Goal: Task Accomplishment & Management: Complete application form

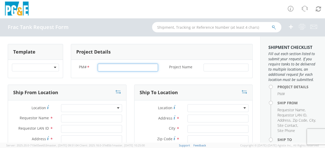
click at [106, 66] on input "PM# *" at bounding box center [128, 68] width 60 height 8
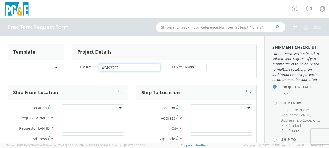
type input "46493707"
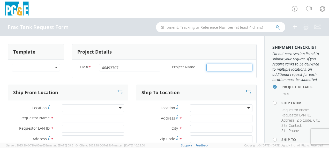
click at [220, 68] on input "Project Name *" at bounding box center [229, 68] width 46 height 8
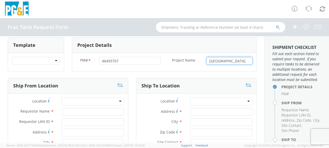
scroll to position [26, 0]
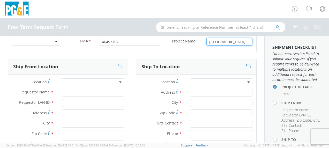
type input "[GEOGRAPHIC_DATA]"
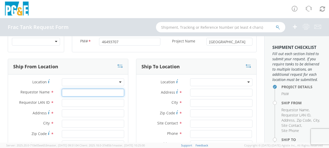
click at [72, 90] on input "Requestor Name *" at bounding box center [93, 93] width 62 height 8
type input "[PERSON_NAME]"
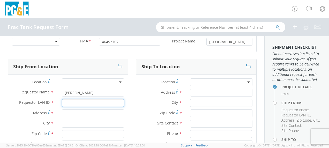
click at [71, 100] on input "Requestor LAN ID *" at bounding box center [93, 103] width 62 height 8
type input "tahj"
click at [69, 113] on input "Address *" at bounding box center [93, 113] width 62 height 8
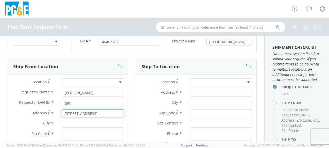
type input "[STREET_ADDRESS]"
click at [68, 125] on input "text" at bounding box center [93, 124] width 62 height 8
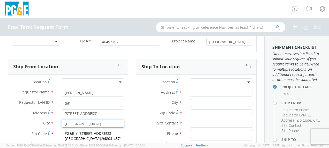
scroll to position [52, 0]
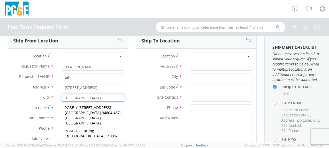
type input "[GEOGRAPHIC_DATA]"
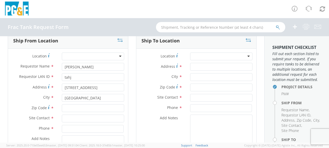
click at [43, 107] on span "Zip Code" at bounding box center [39, 107] width 15 height 5
click at [62, 107] on input "Zip Code *" at bounding box center [93, 108] width 62 height 8
type input "94804"
click at [68, 119] on input "text" at bounding box center [93, 118] width 62 height 8
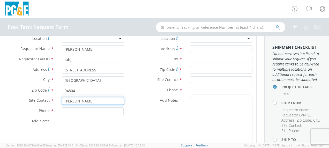
scroll to position [78, 0]
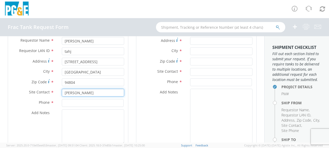
type input "[PERSON_NAME]"
click at [73, 104] on input at bounding box center [93, 103] width 62 height 8
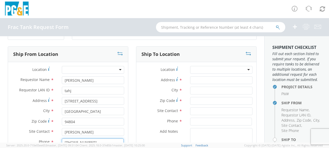
scroll to position [26, 0]
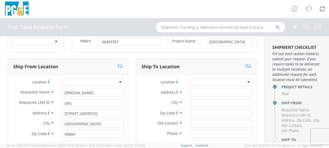
type input "[PHONE_NUMBER]"
drag, startPoint x: 194, startPoint y: 93, endPoint x: 226, endPoint y: 83, distance: 34.1
click at [194, 93] on input "Address *" at bounding box center [221, 93] width 62 height 8
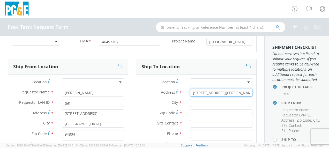
type input "[STREET_ADDRESS][PERSON_NAME]"
click at [200, 102] on input "text" at bounding box center [221, 103] width 62 height 8
type input "Gustine"
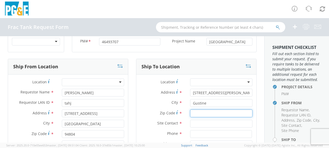
click at [192, 111] on input "Zip Code *" at bounding box center [221, 113] width 62 height 8
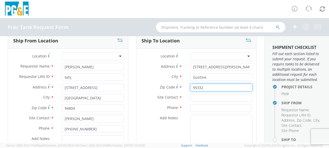
type input "95332"
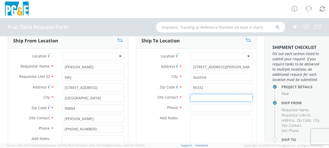
click at [201, 98] on input "text" at bounding box center [221, 98] width 62 height 8
type input "[PERSON_NAME]"
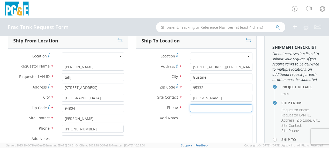
click at [195, 106] on input at bounding box center [221, 108] width 62 height 8
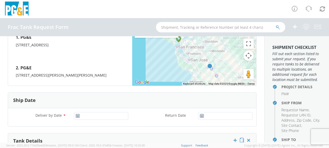
scroll to position [258, 0]
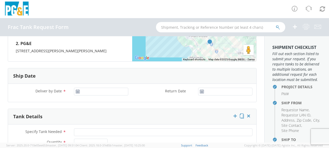
type input "[PHONE_NUMBER]"
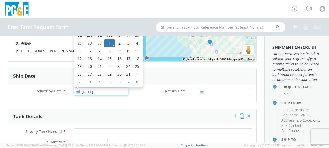
click at [93, 91] on input "[DATE]" at bounding box center [101, 92] width 54 height 8
click at [117, 42] on td "2" at bounding box center [119, 43] width 9 height 8
type input "[DATE]"
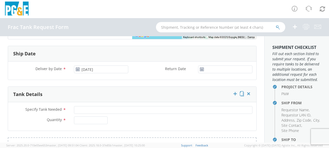
scroll to position [310, 0]
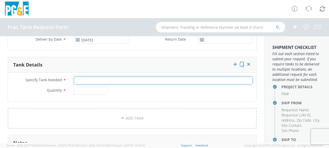
click at [84, 81] on input "Specify Tank Needed *" at bounding box center [163, 80] width 178 height 8
type input "20K Single Wall"
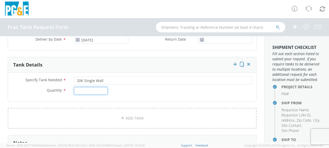
click at [81, 90] on input "Quantity *" at bounding box center [91, 91] width 34 height 8
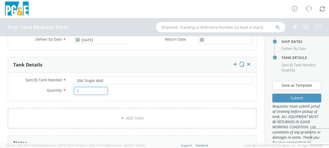
scroll to position [129, 0]
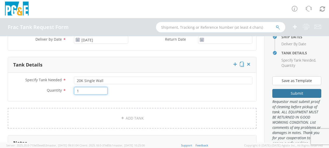
type input "1"
click at [290, 98] on button "Submit" at bounding box center [296, 93] width 49 height 9
